Goal: Task Accomplishment & Management: Manage account settings

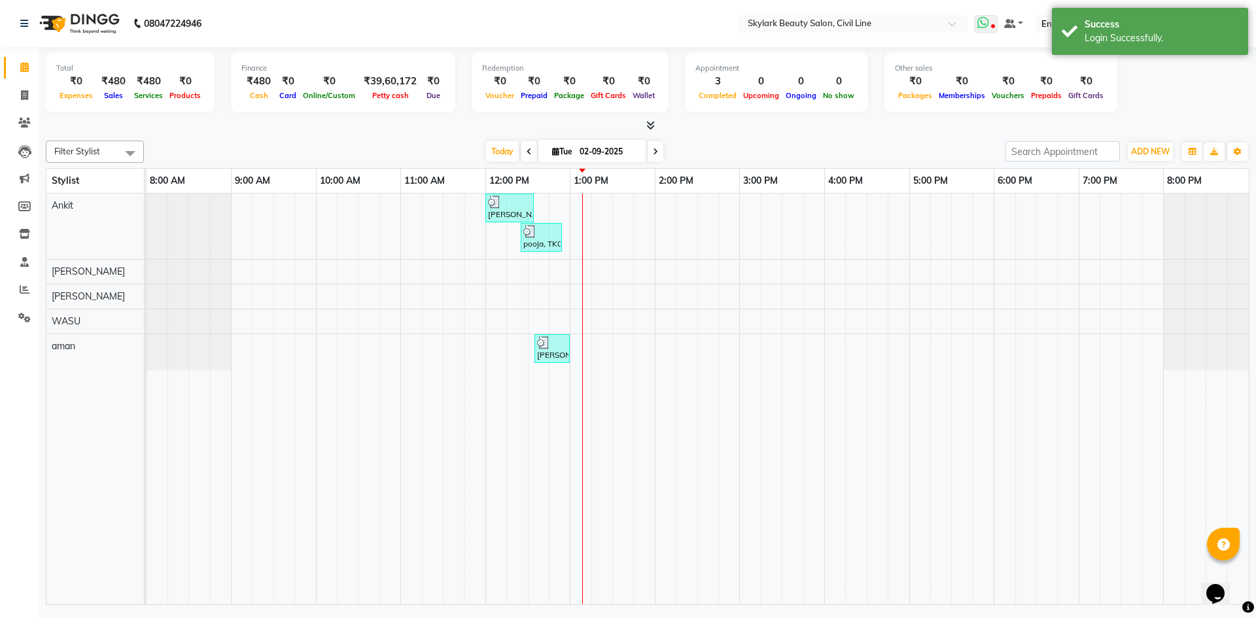
click at [994, 23] on span at bounding box center [986, 24] width 24 height 18
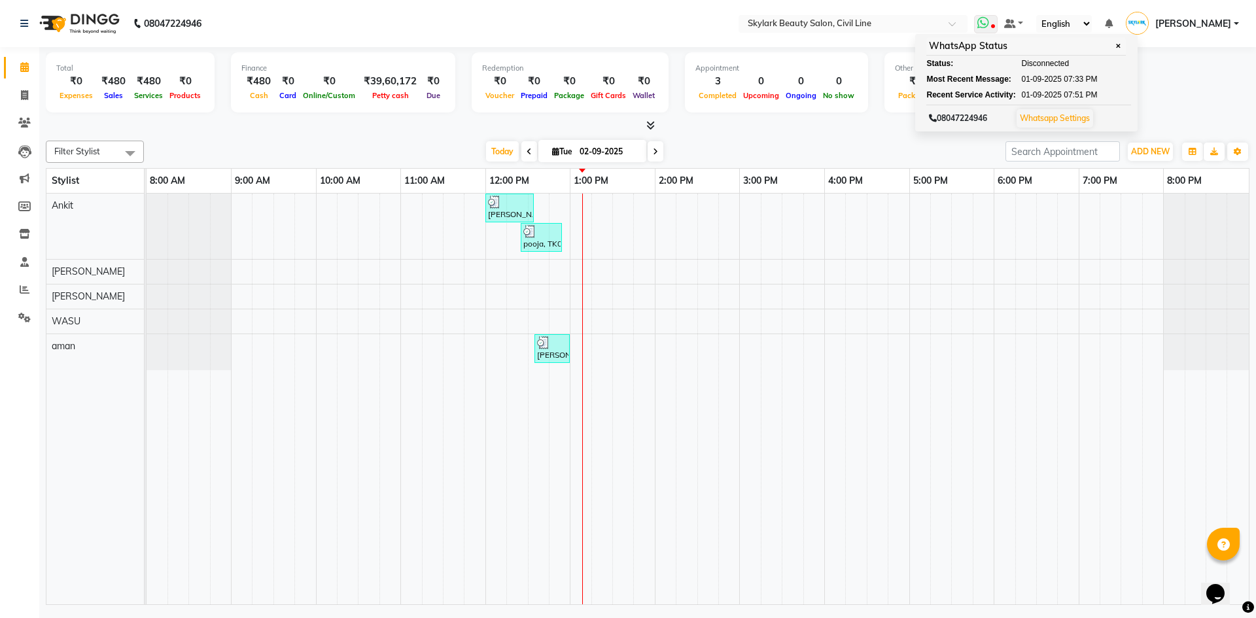
click at [990, 26] on icon at bounding box center [992, 27] width 4 height 7
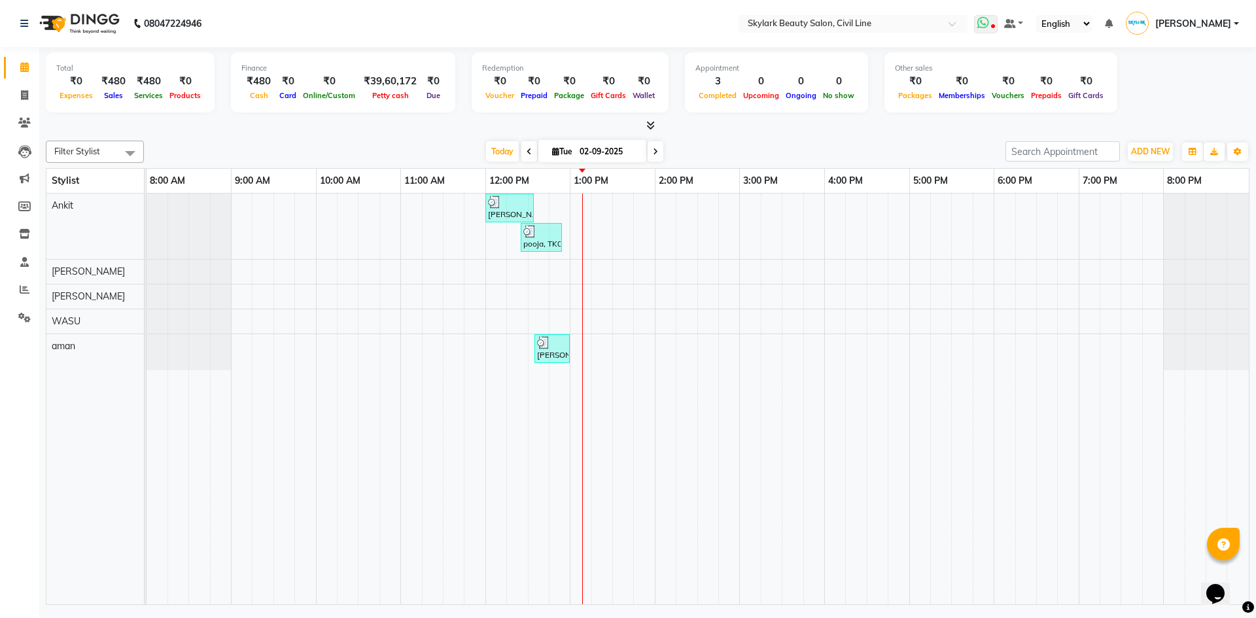
click at [990, 26] on icon at bounding box center [992, 27] width 4 height 7
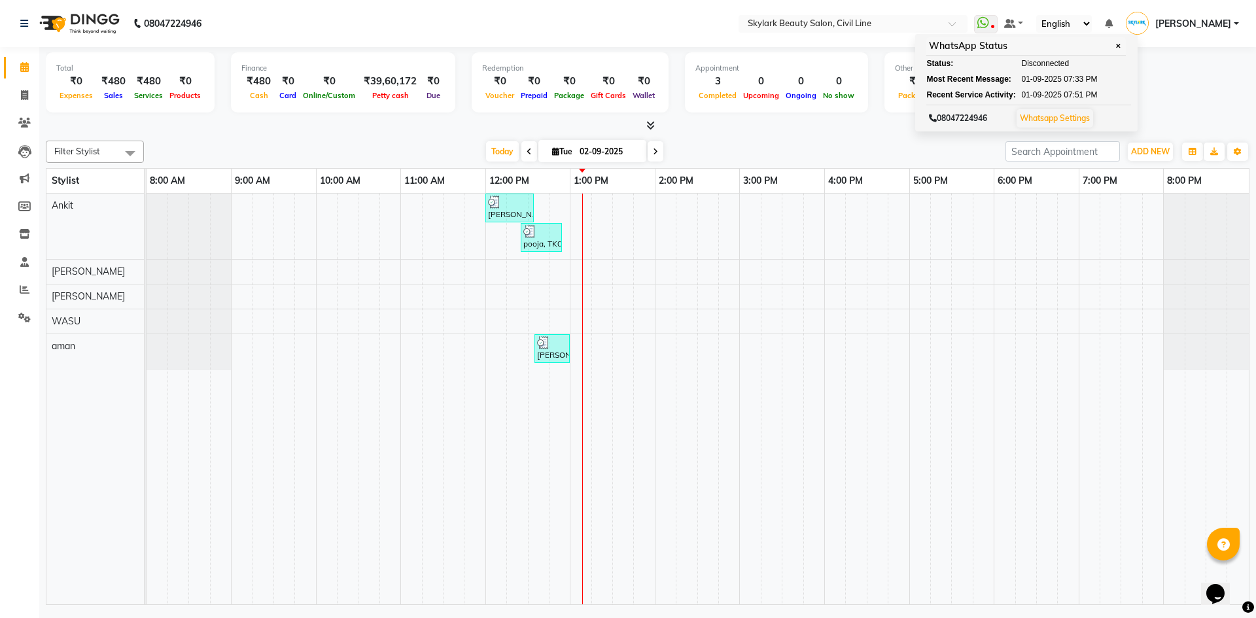
drag, startPoint x: 1168, startPoint y: 78, endPoint x: 1158, endPoint y: 83, distance: 11.7
click at [1167, 79] on div "Total ₹0 Expenses ₹480 Sales ₹480 Services ₹0 Products Finance ₹480 Cash ₹0 Car…" at bounding box center [647, 84] width 1203 height 64
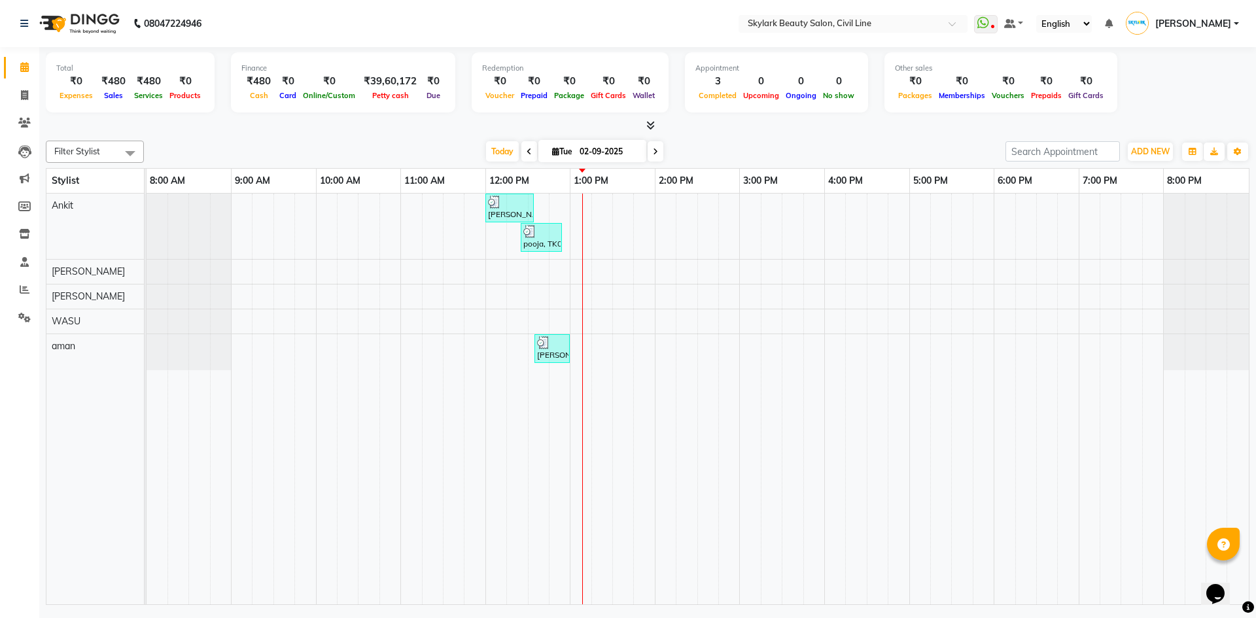
click at [989, 33] on ul "WhatsApp Status ✕ Status: Disconnected Most Recent Message: 01-09-2025 07:33 PM…" at bounding box center [1109, 24] width 271 height 22
click at [974, 24] on span at bounding box center [986, 24] width 24 height 18
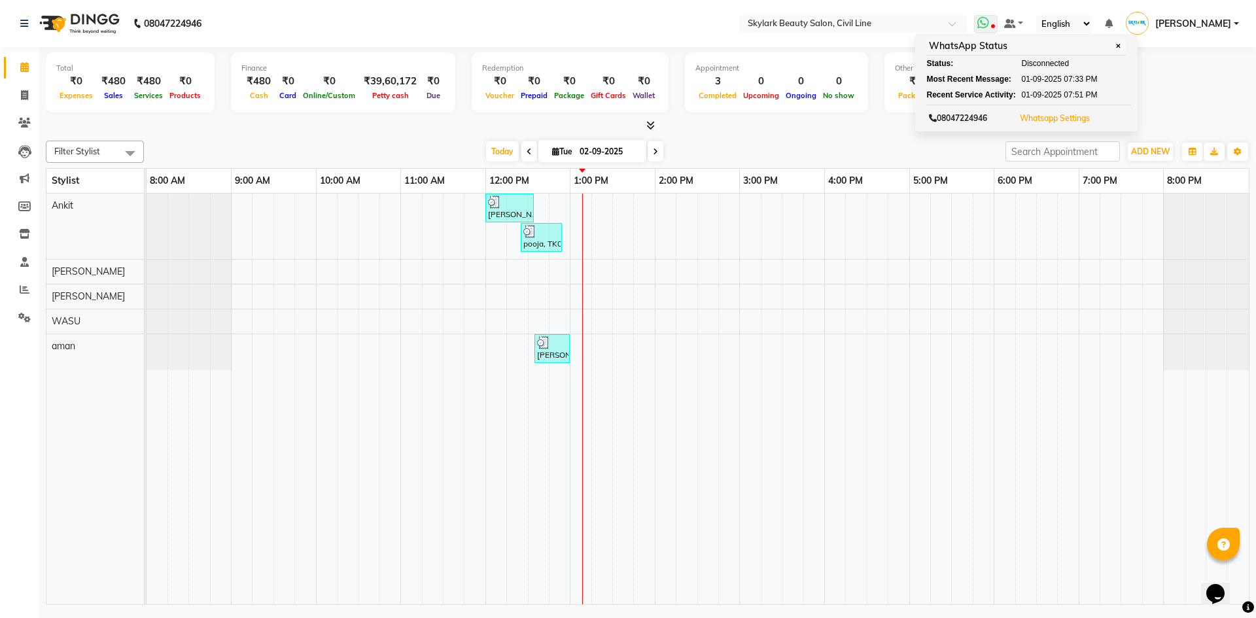
click at [1048, 112] on button "Whatsapp Settings" at bounding box center [1054, 118] width 77 height 18
click at [1025, 117] on link "Whatsapp Settings" at bounding box center [1055, 118] width 70 height 10
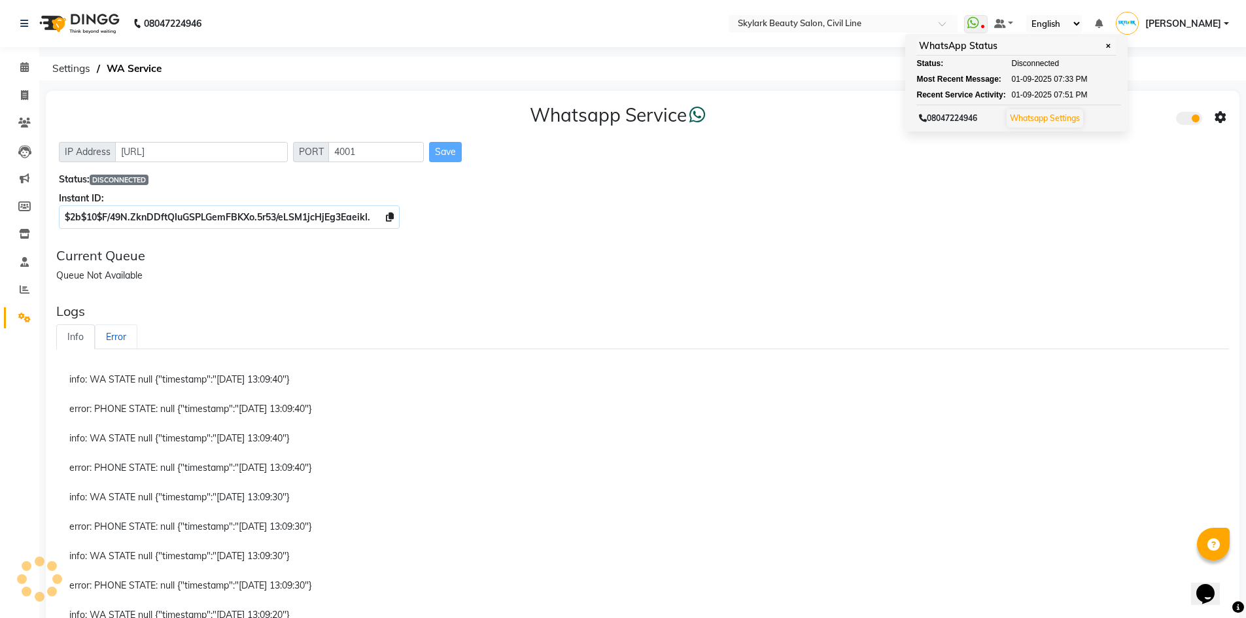
click at [112, 337] on link "Error" at bounding box center [116, 337] width 43 height 26
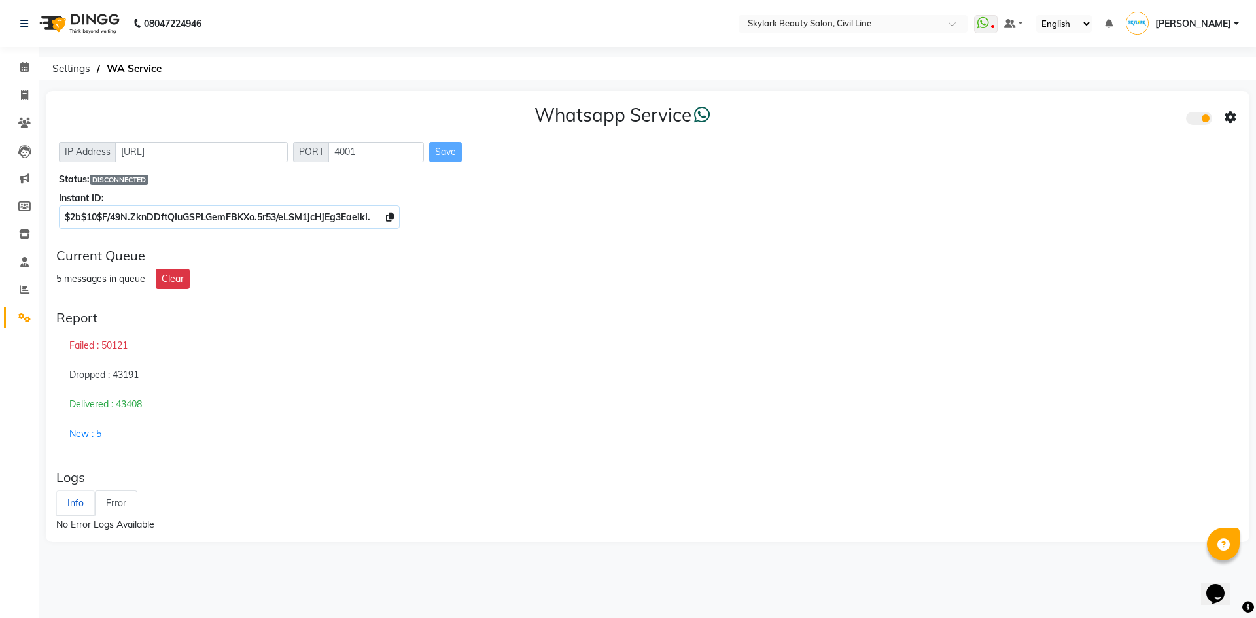
click at [73, 339] on div "Failed : 50121" at bounding box center [647, 346] width 1182 height 30
click at [82, 500] on link "Info" at bounding box center [75, 503] width 39 height 26
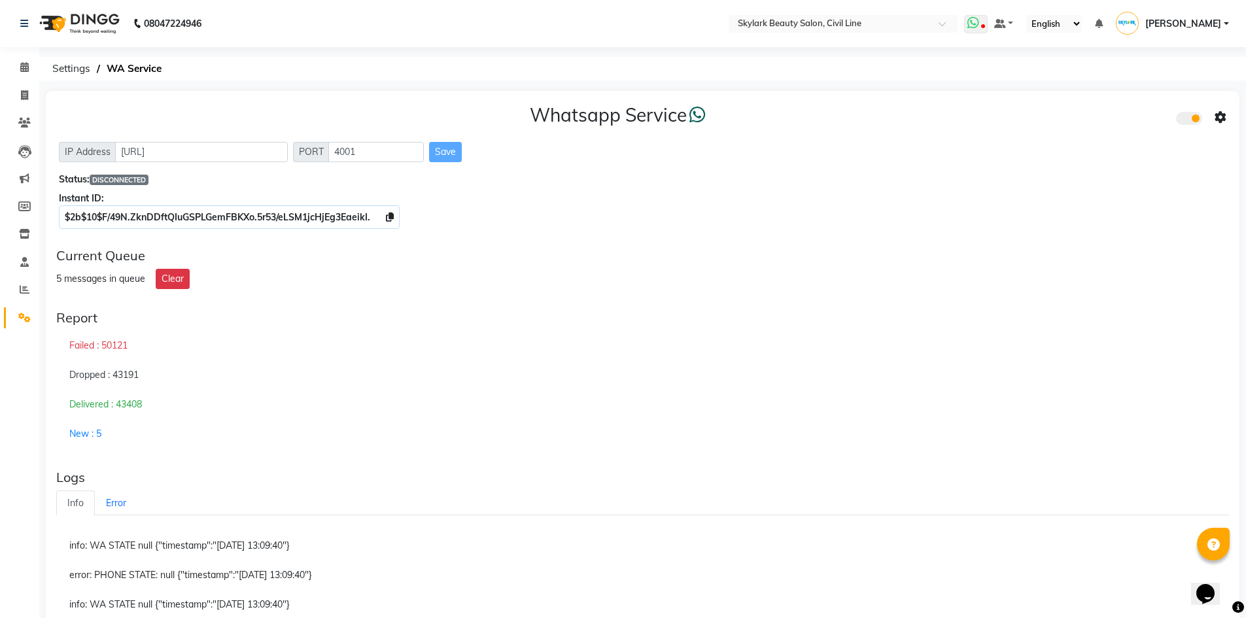
click at [980, 26] on icon at bounding box center [982, 27] width 4 height 7
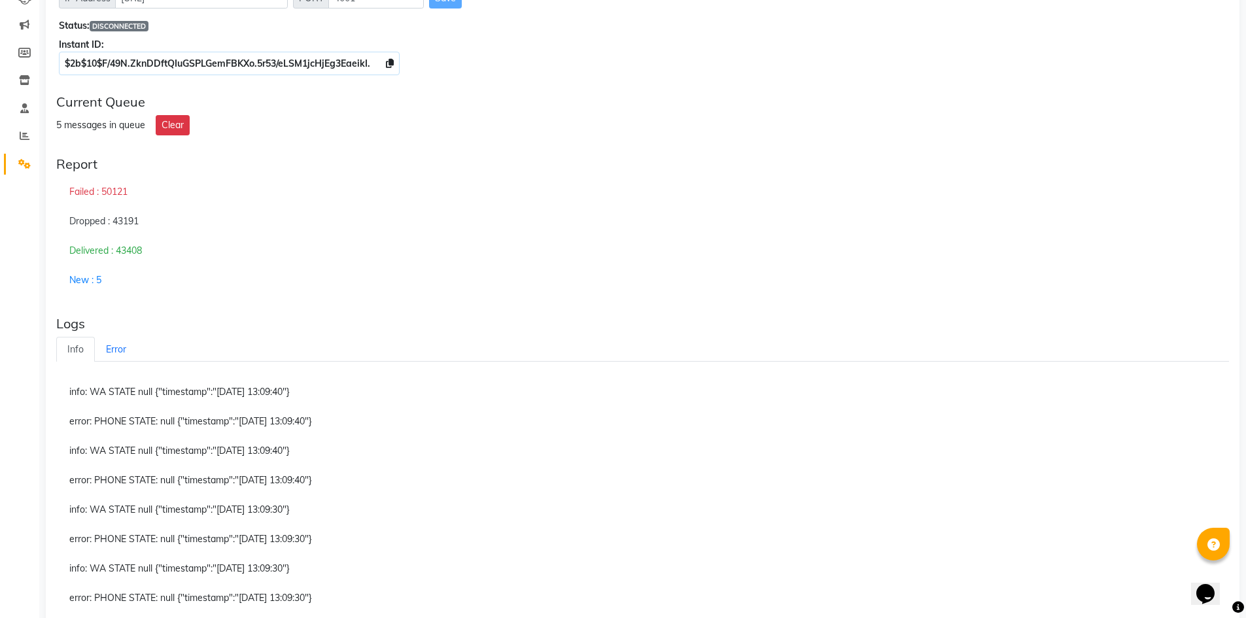
scroll to position [131, 0]
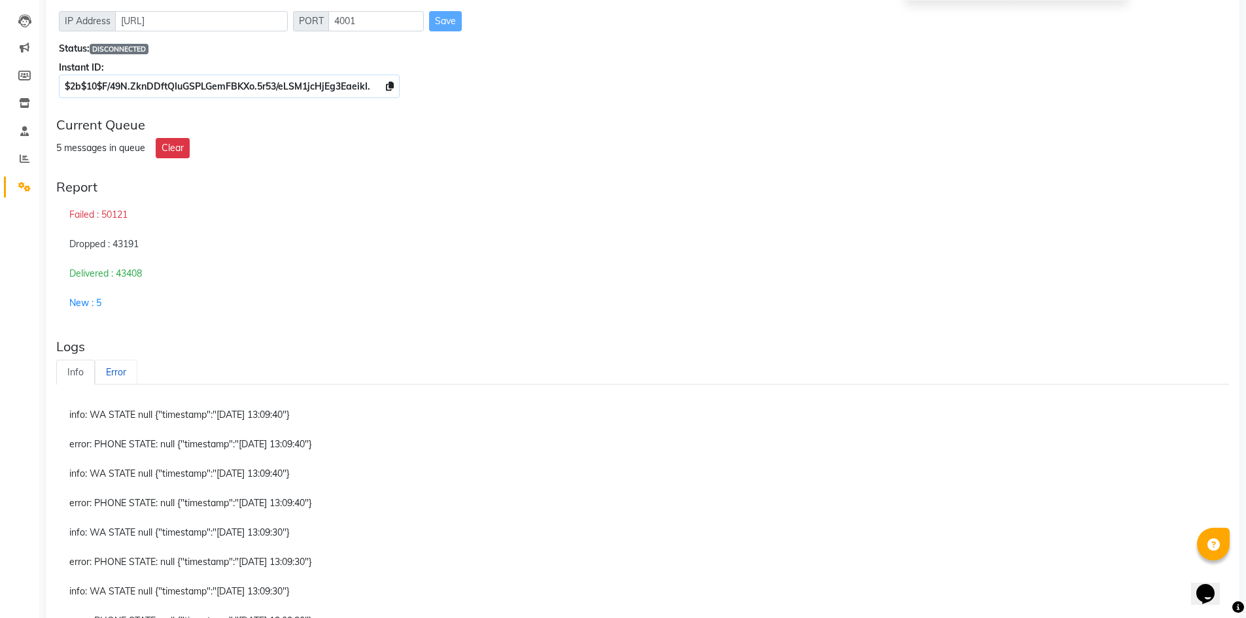
click at [113, 371] on link "Error" at bounding box center [116, 373] width 43 height 26
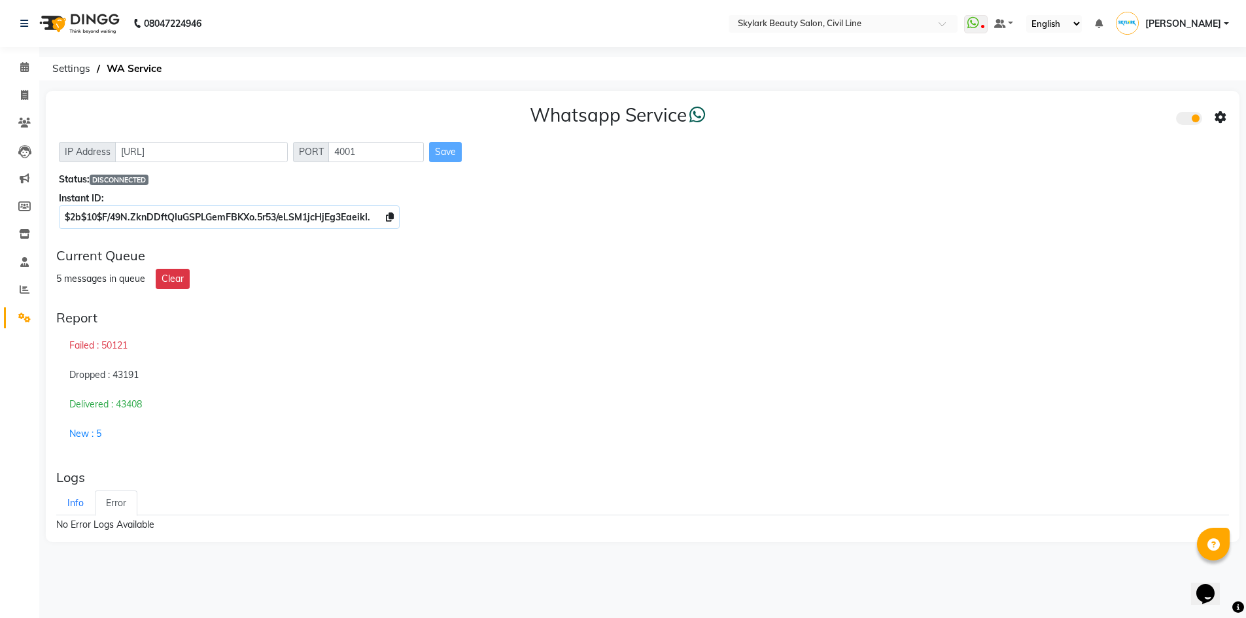
scroll to position [0, 0]
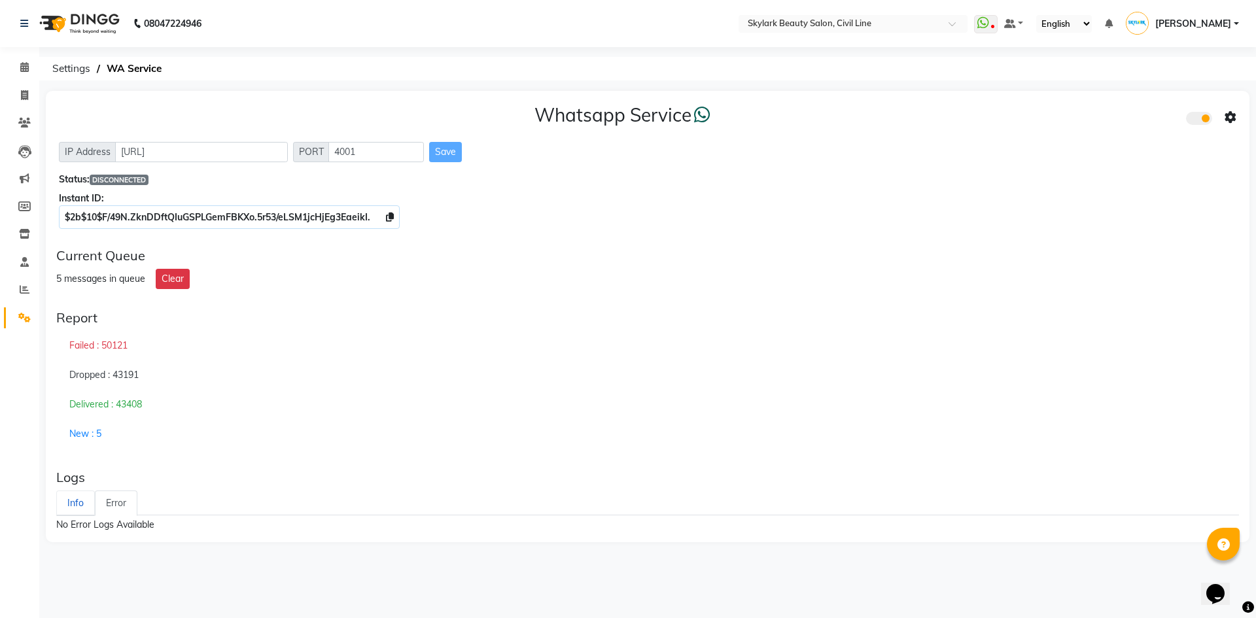
click at [72, 505] on link "Info" at bounding box center [75, 503] width 39 height 26
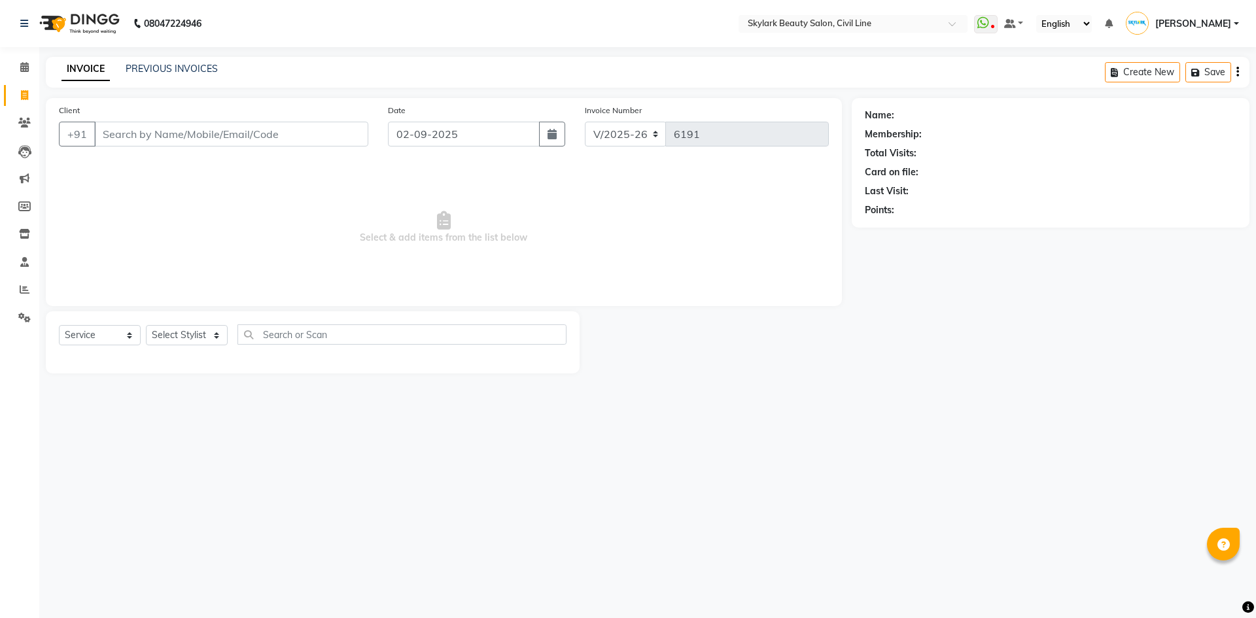
select select "4588"
select select "service"
click at [1218, 27] on span "[PERSON_NAME]" at bounding box center [1193, 24] width 76 height 14
click at [1179, 94] on link "Sign out" at bounding box center [1172, 94] width 120 height 20
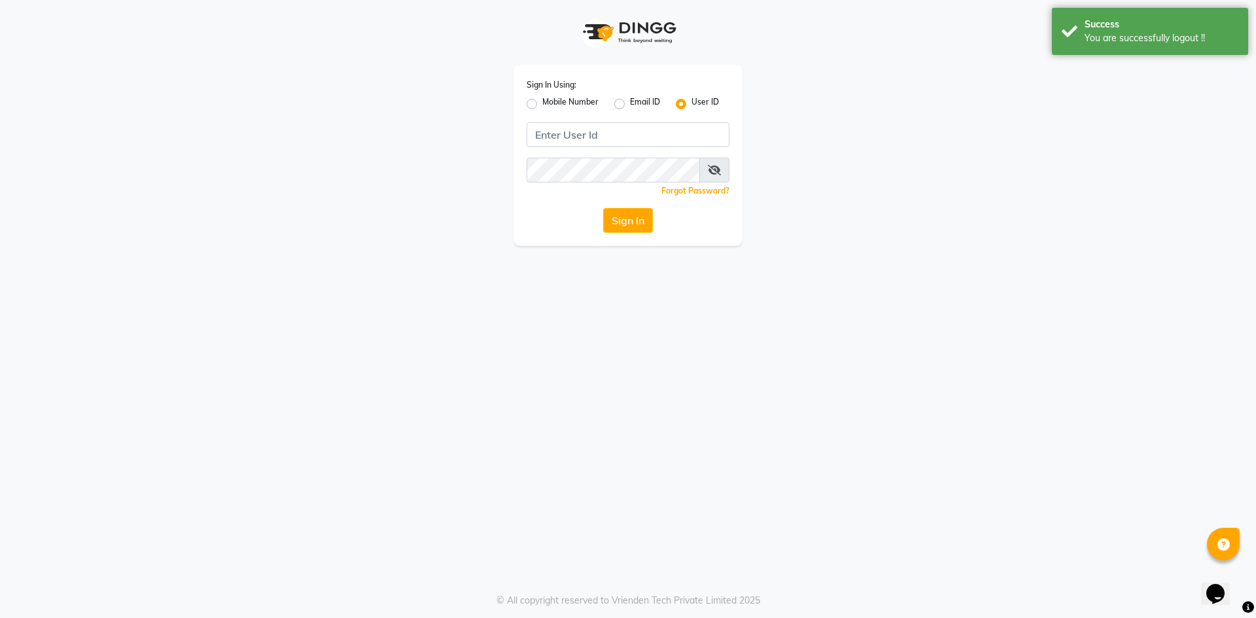
click at [542, 103] on label "Mobile Number" at bounding box center [570, 104] width 56 height 16
click at [542, 103] on input "Mobile Number" at bounding box center [546, 100] width 9 height 9
radio input "true"
radio input "false"
click at [600, 132] on input "Username" at bounding box center [649, 134] width 159 height 25
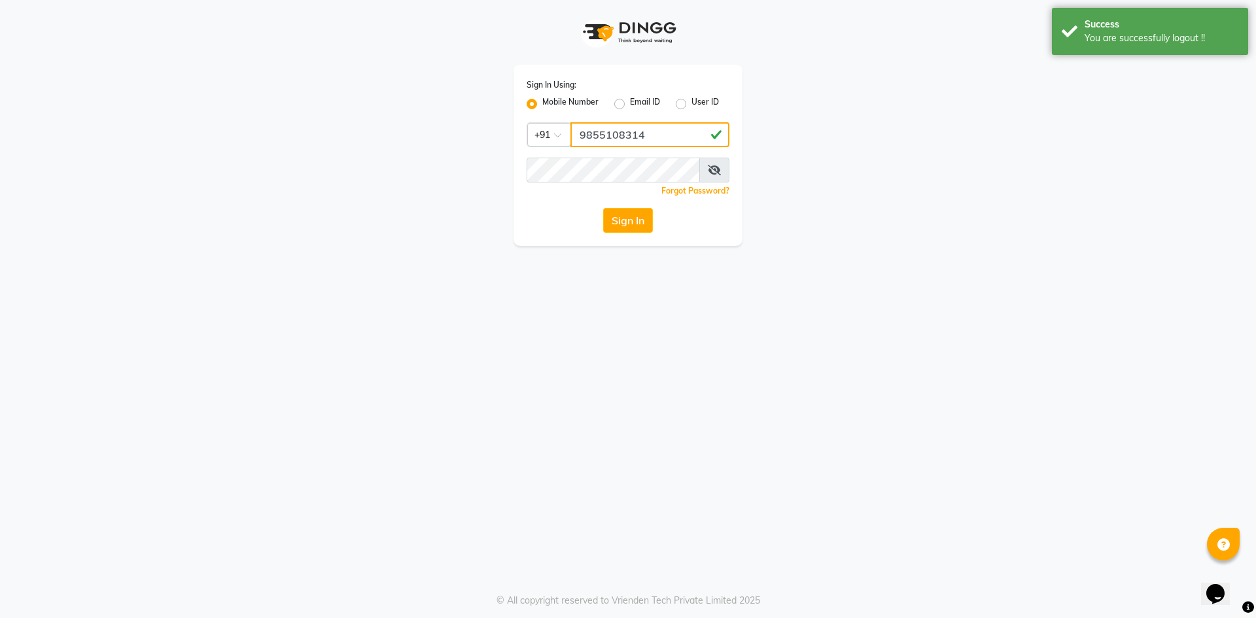
type input "9855108314"
click at [625, 221] on button "Sign In" at bounding box center [628, 220] width 50 height 25
